Goal: Transaction & Acquisition: Purchase product/service

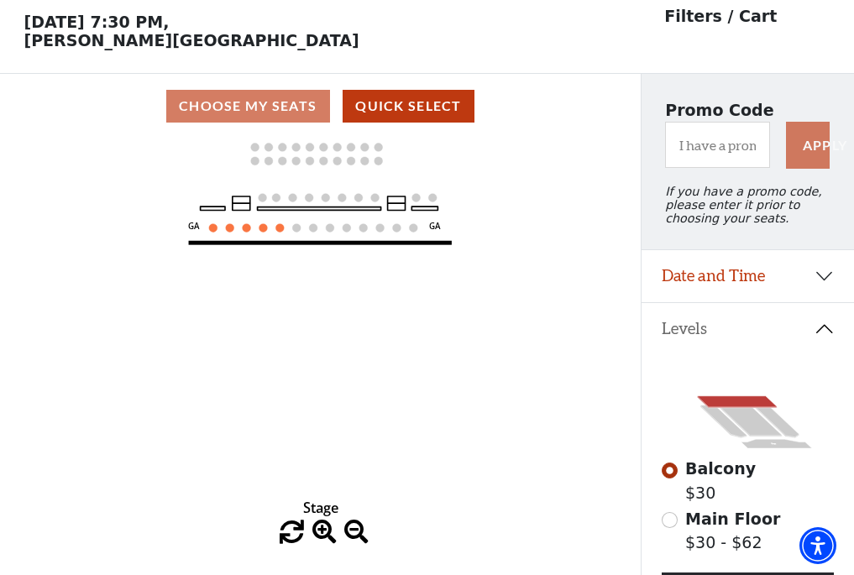
scroll to position [78, 0]
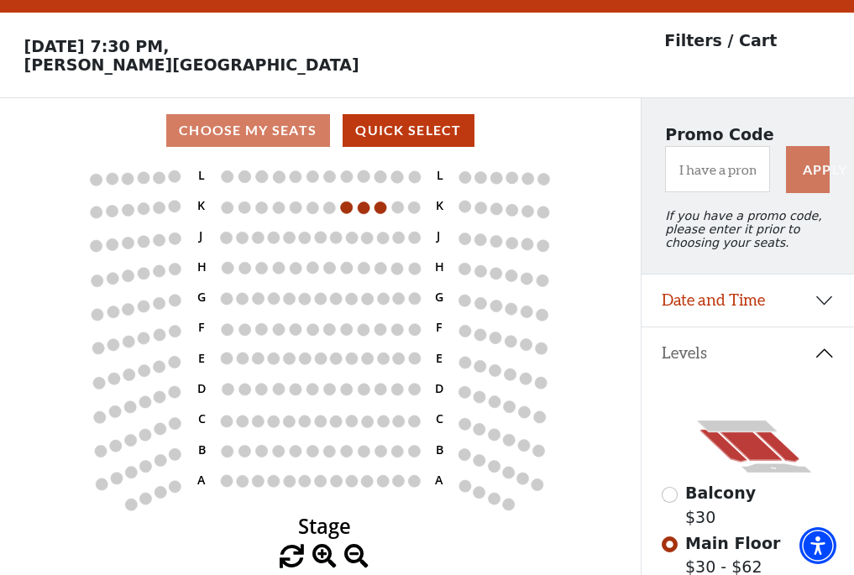
scroll to position [78, 0]
